Goal: Check status

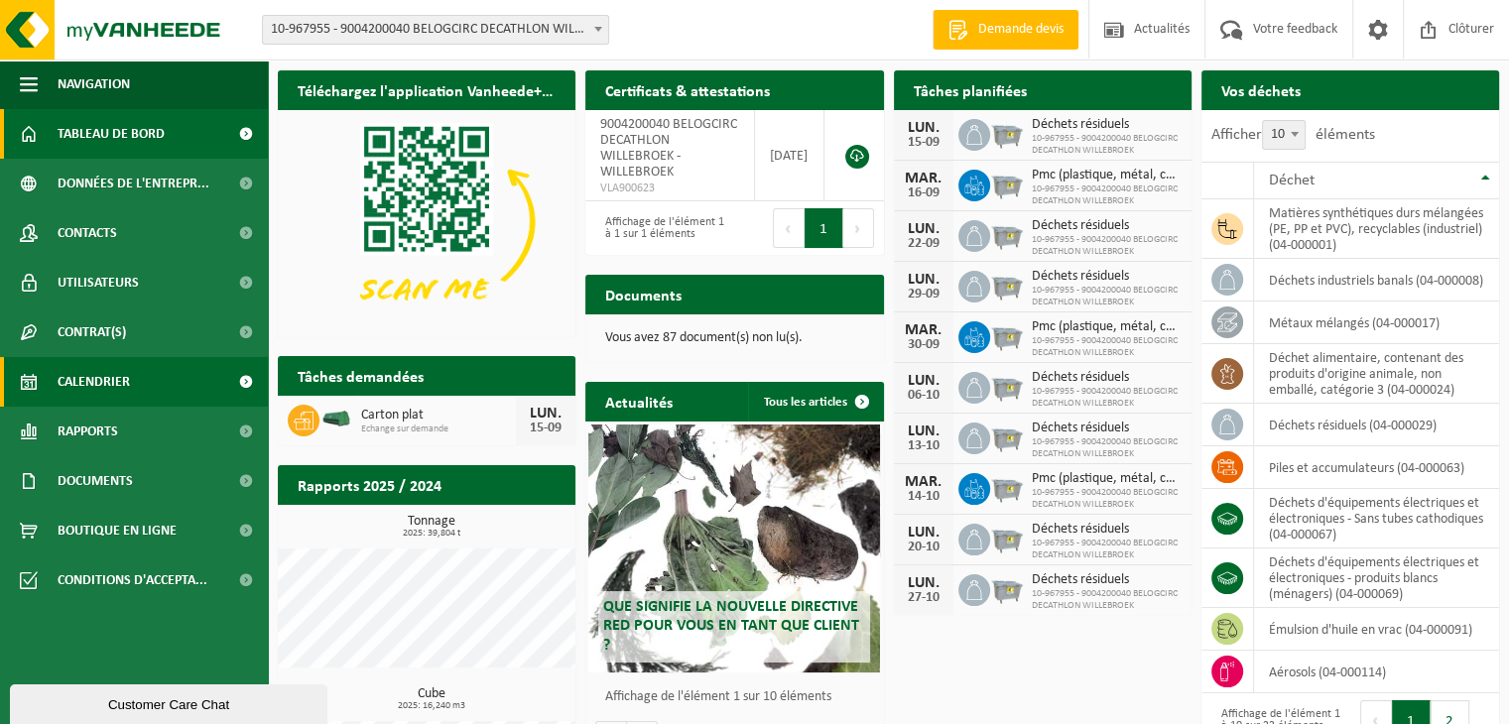
click at [99, 386] on span "Calendrier" at bounding box center [94, 382] width 72 height 50
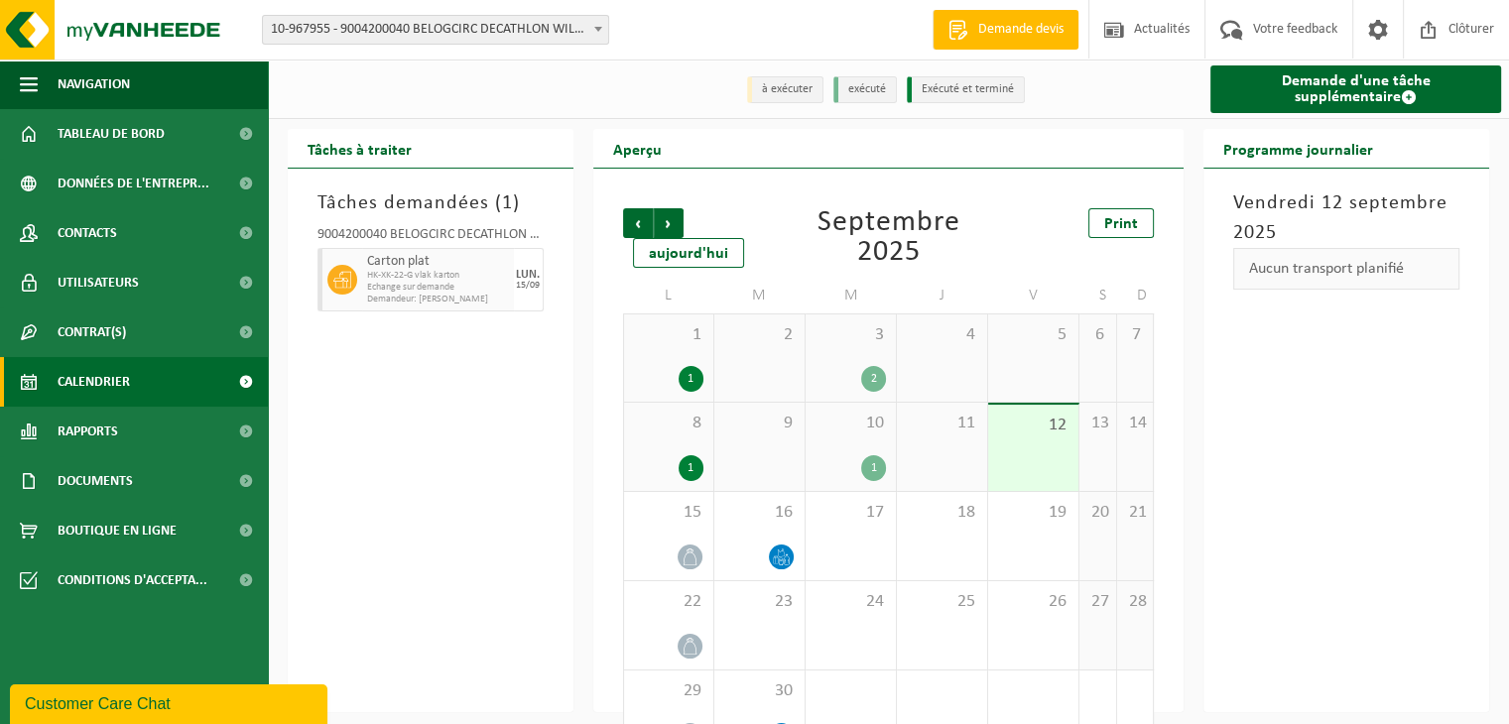
click at [417, 378] on div "Tâches demandées ( 1 ) 9004200040 BELOGCIRC DECATHLON WILLEBROEK Carton plat HK…" at bounding box center [431, 441] width 286 height 544
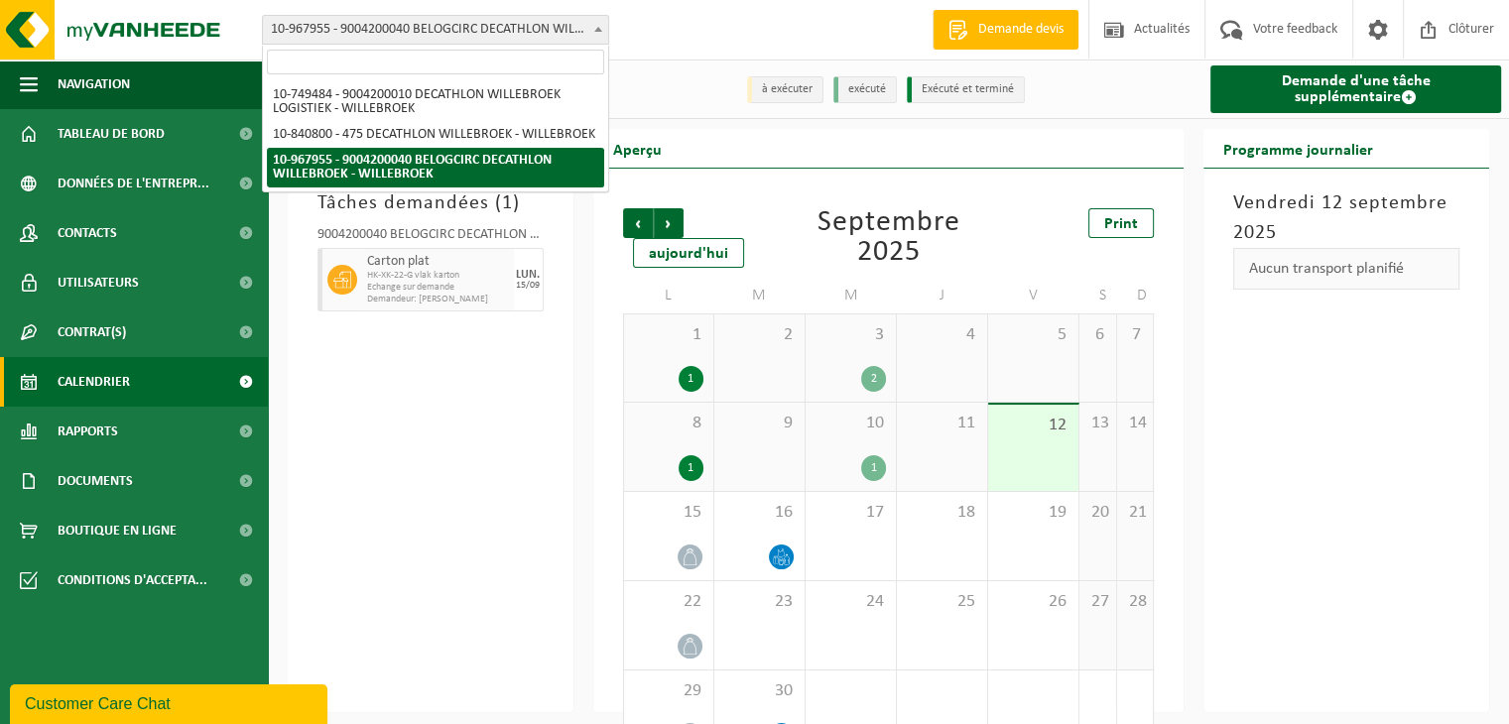
click at [452, 21] on span "10-967955 - 9004200040 BELOGCIRC DECATHLON WILLEBROEK - WILLEBROEK" at bounding box center [435, 30] width 345 height 28
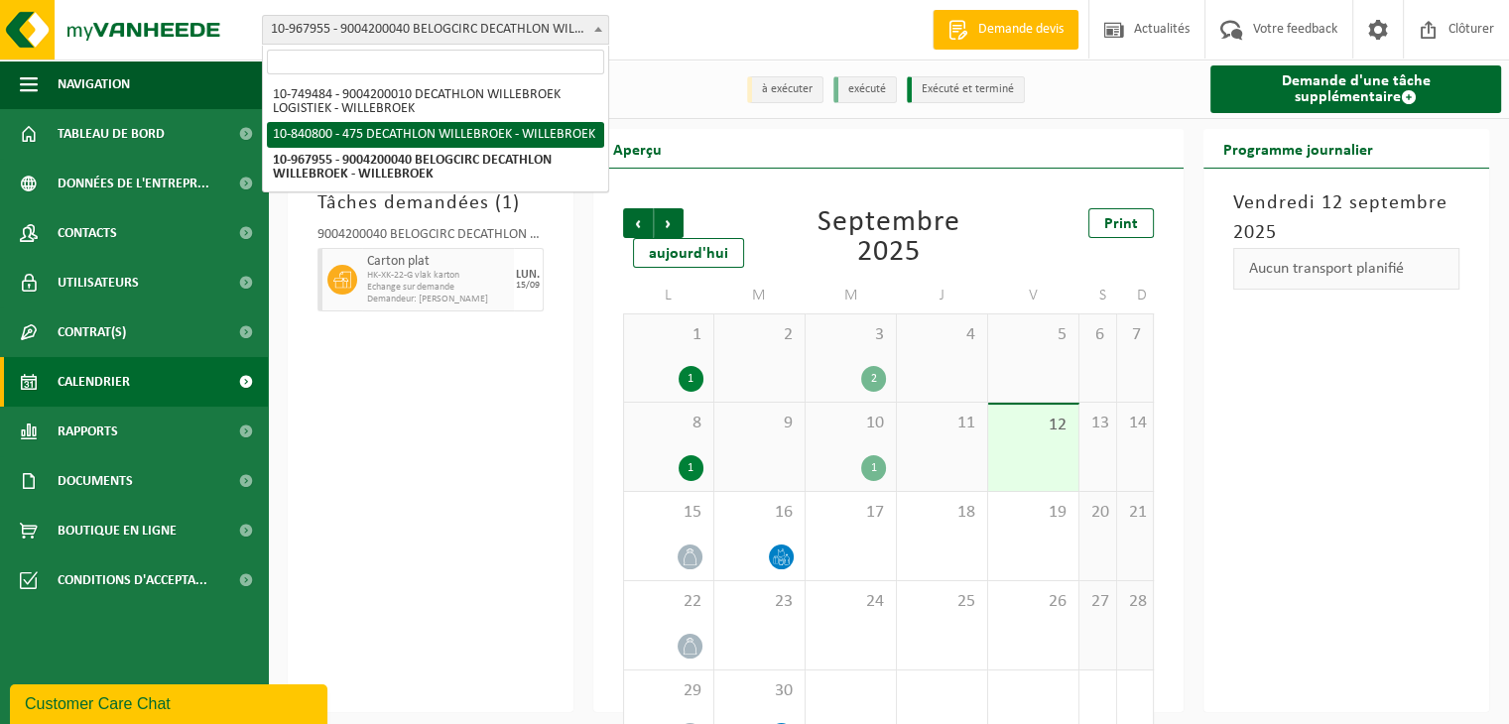
select select "92043"
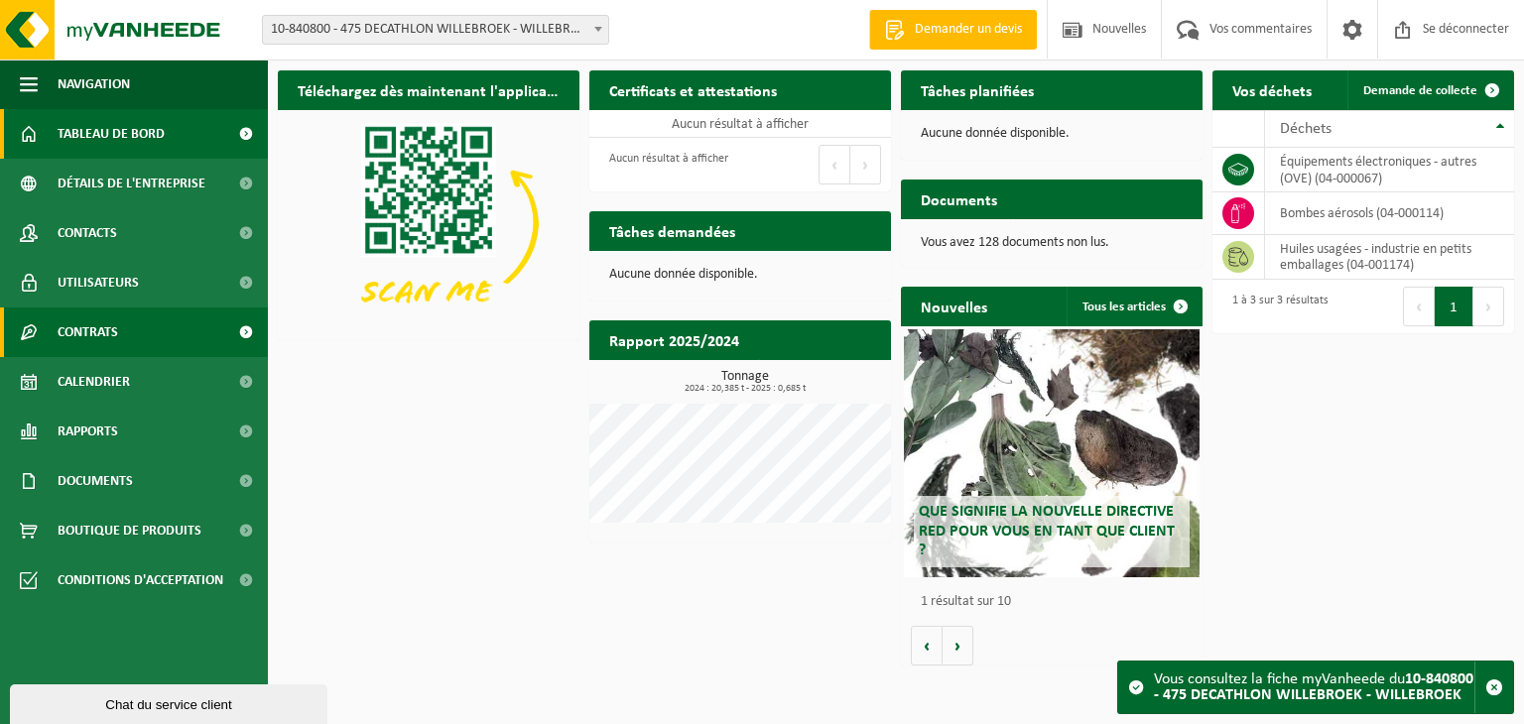
click at [111, 342] on span "Contrats" at bounding box center [88, 333] width 61 height 50
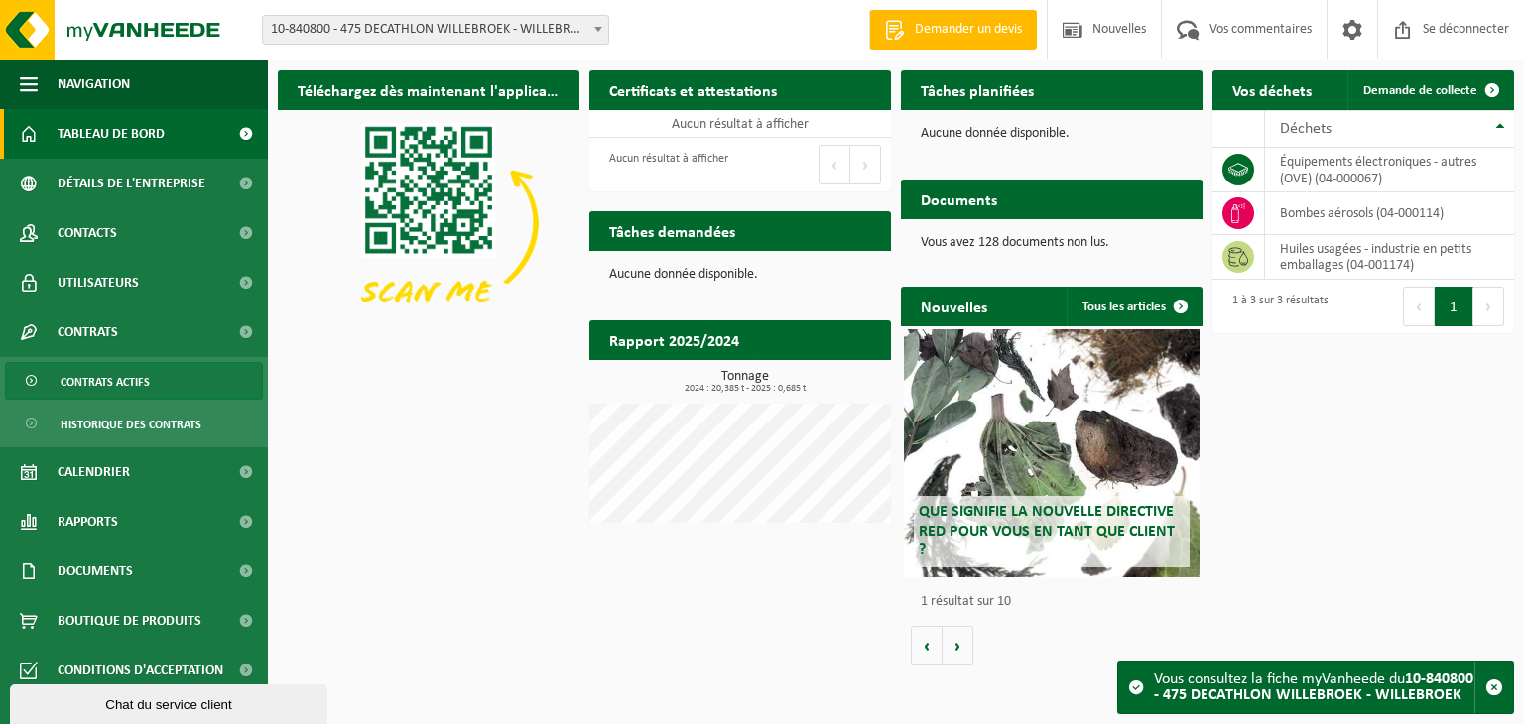
click at [103, 389] on font "Contrats actifs" at bounding box center [105, 383] width 89 height 12
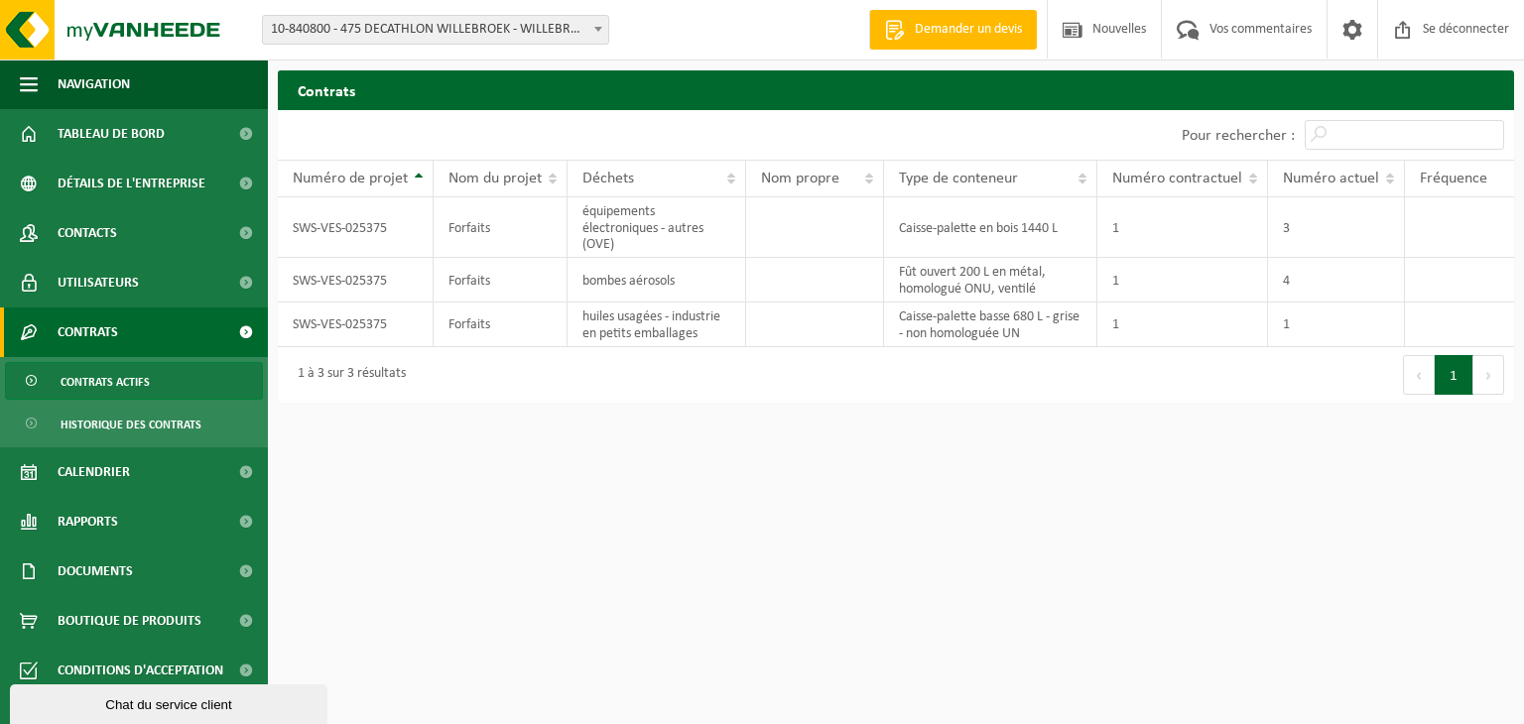
click at [113, 395] on span "Contrats actifs" at bounding box center [105, 382] width 89 height 38
click at [113, 388] on font "Contrats actifs" at bounding box center [105, 383] width 89 height 12
drag, startPoint x: 603, startPoint y: 644, endPoint x: 615, endPoint y: 648, distance: 12.5
click at [615, 648] on html "Bifurquer: 10-749484 - 9004200010 DECATHLON WILLEBROEK LOGISTIQUE - WILLEBROEK …" at bounding box center [762, 362] width 1524 height 724
